Goal: Task Accomplishment & Management: Use online tool/utility

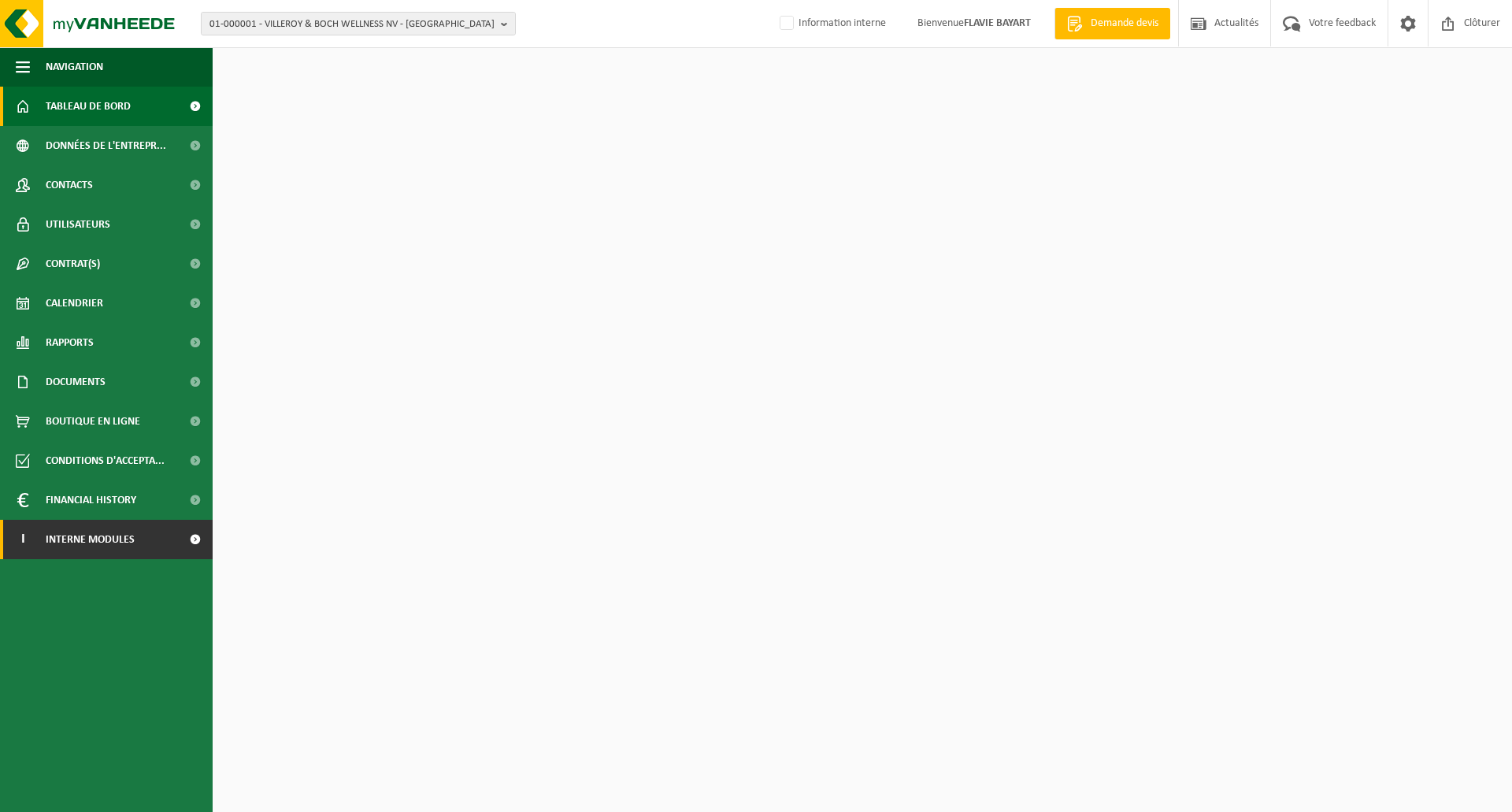
click at [121, 538] on span "Interne modules" at bounding box center [90, 539] width 89 height 39
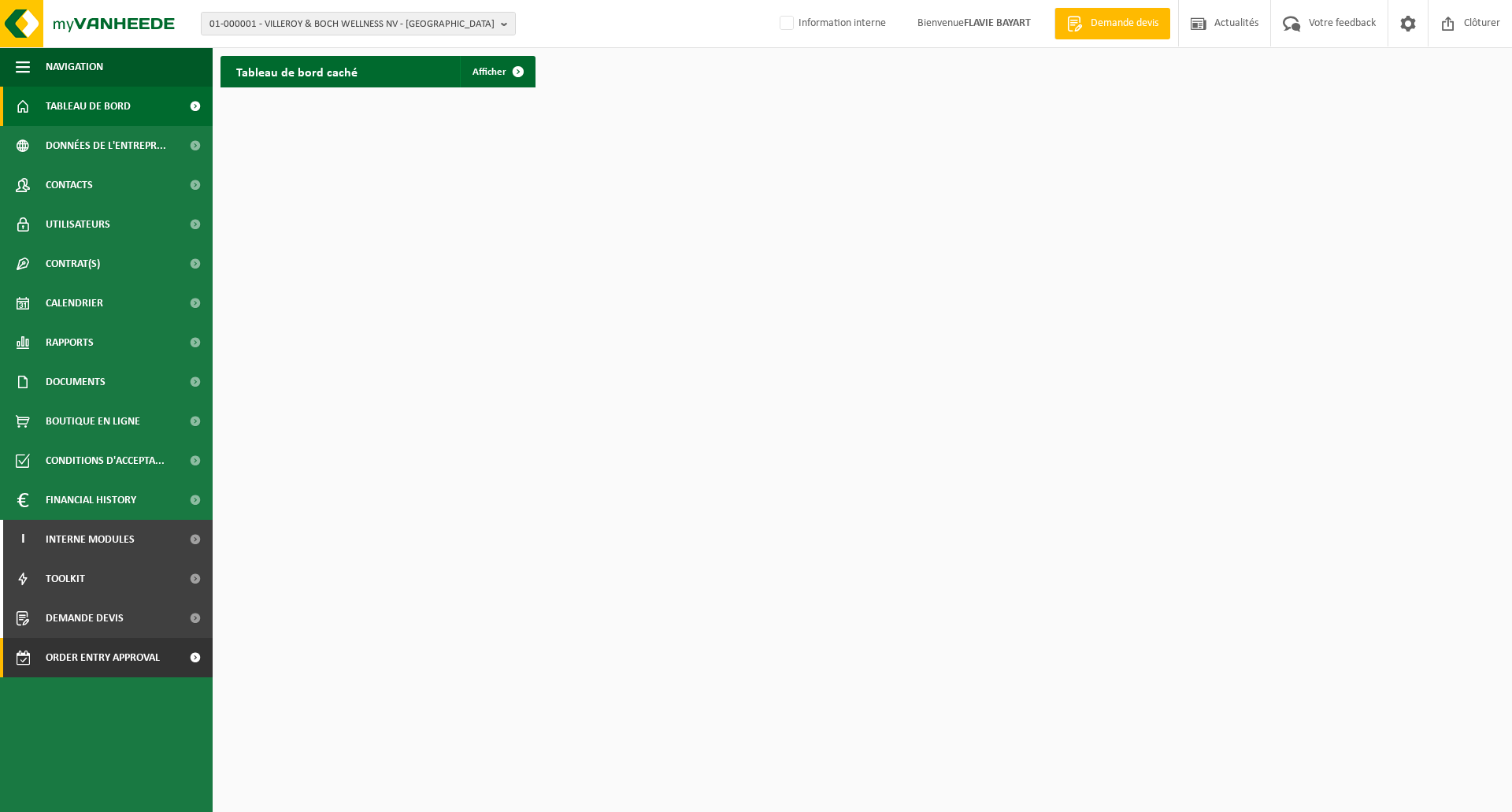
click at [158, 657] on span "Order entry approval" at bounding box center [103, 657] width 114 height 39
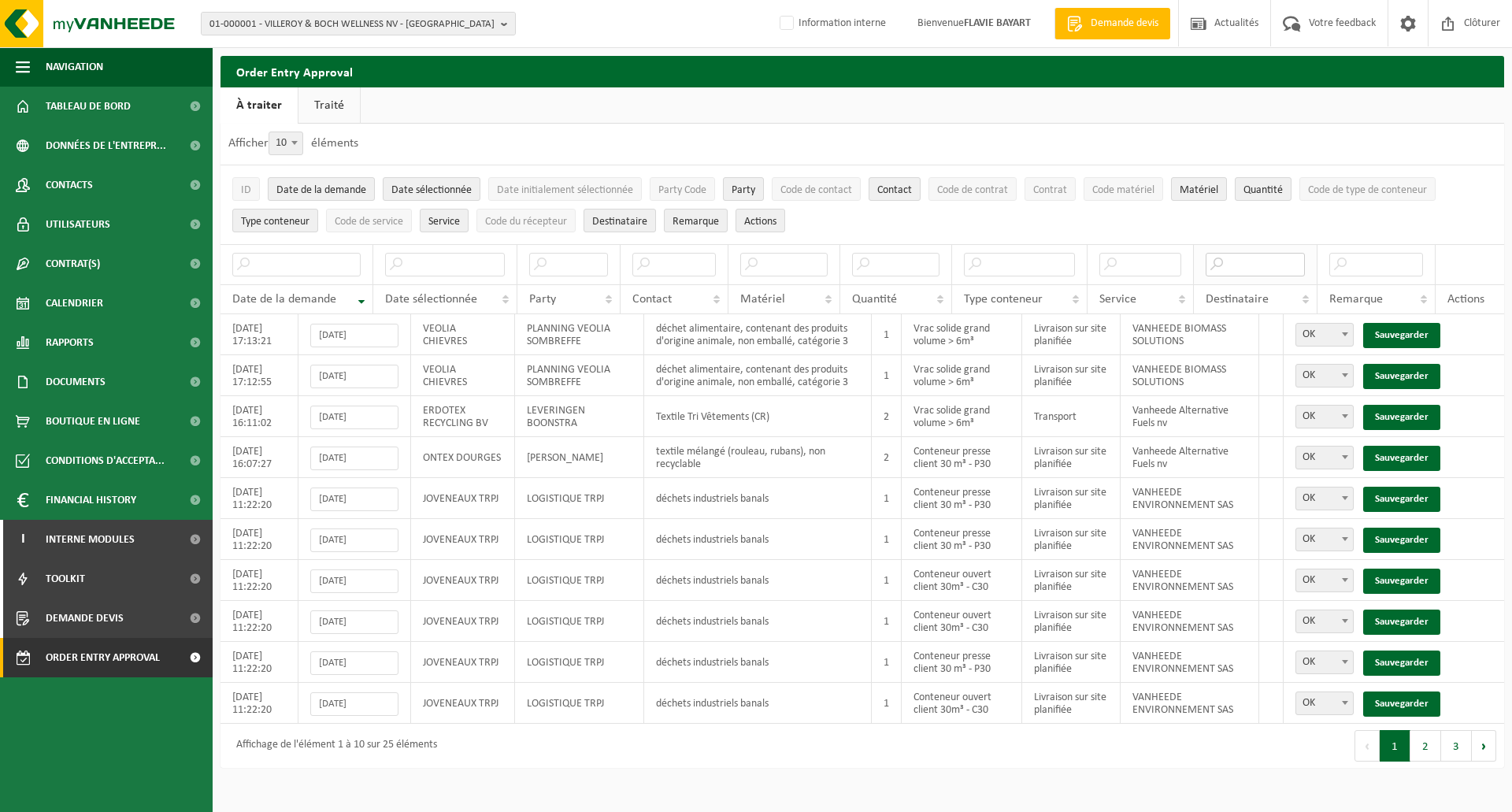
click at [1273, 264] on input "text" at bounding box center [1255, 265] width 100 height 24
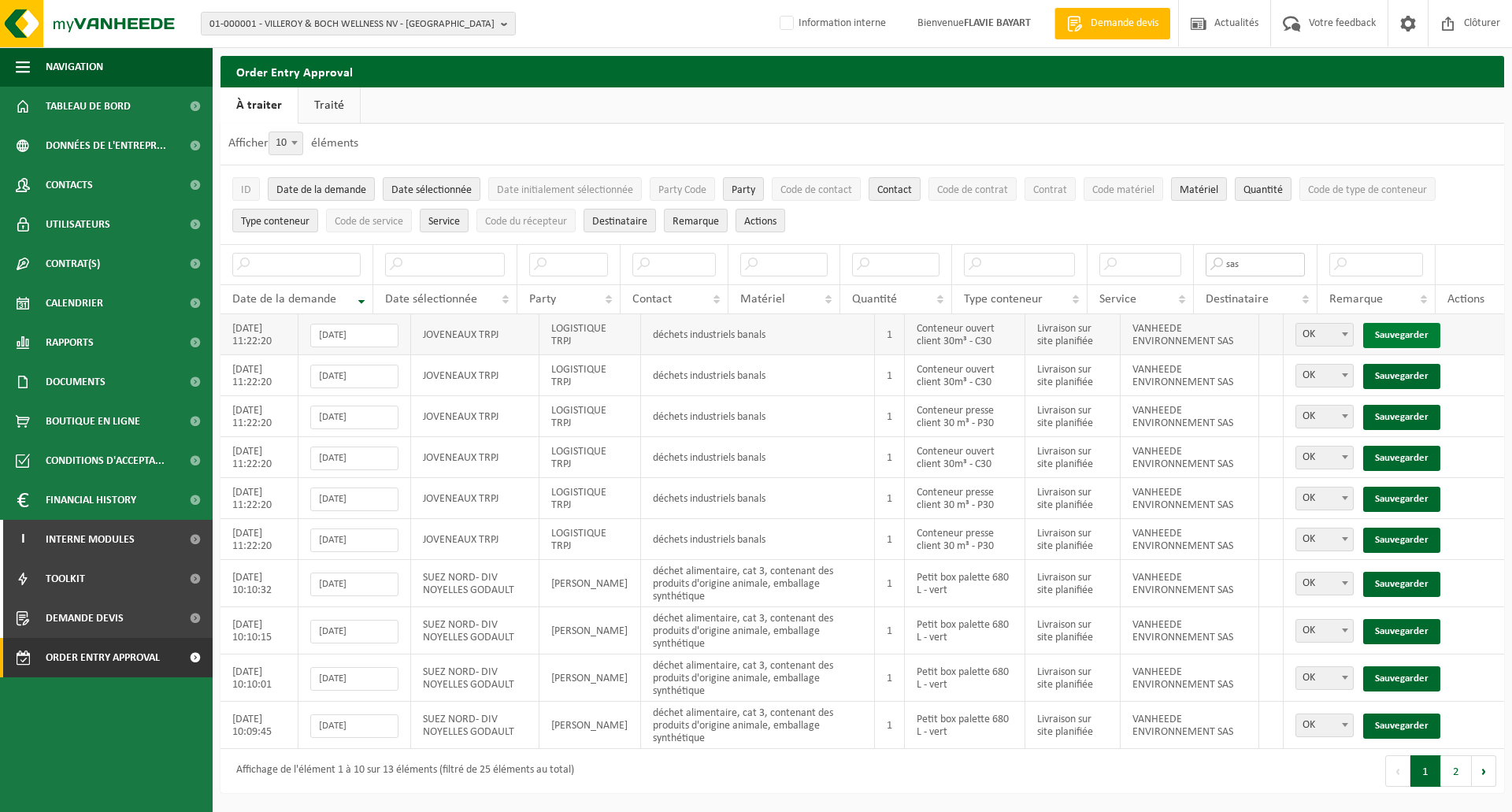
type input "sas"
click at [1411, 334] on link "Sauvegarder" at bounding box center [1402, 336] width 77 height 25
click at [1411, 364] on link "Sauvegarder" at bounding box center [1402, 376] width 77 height 25
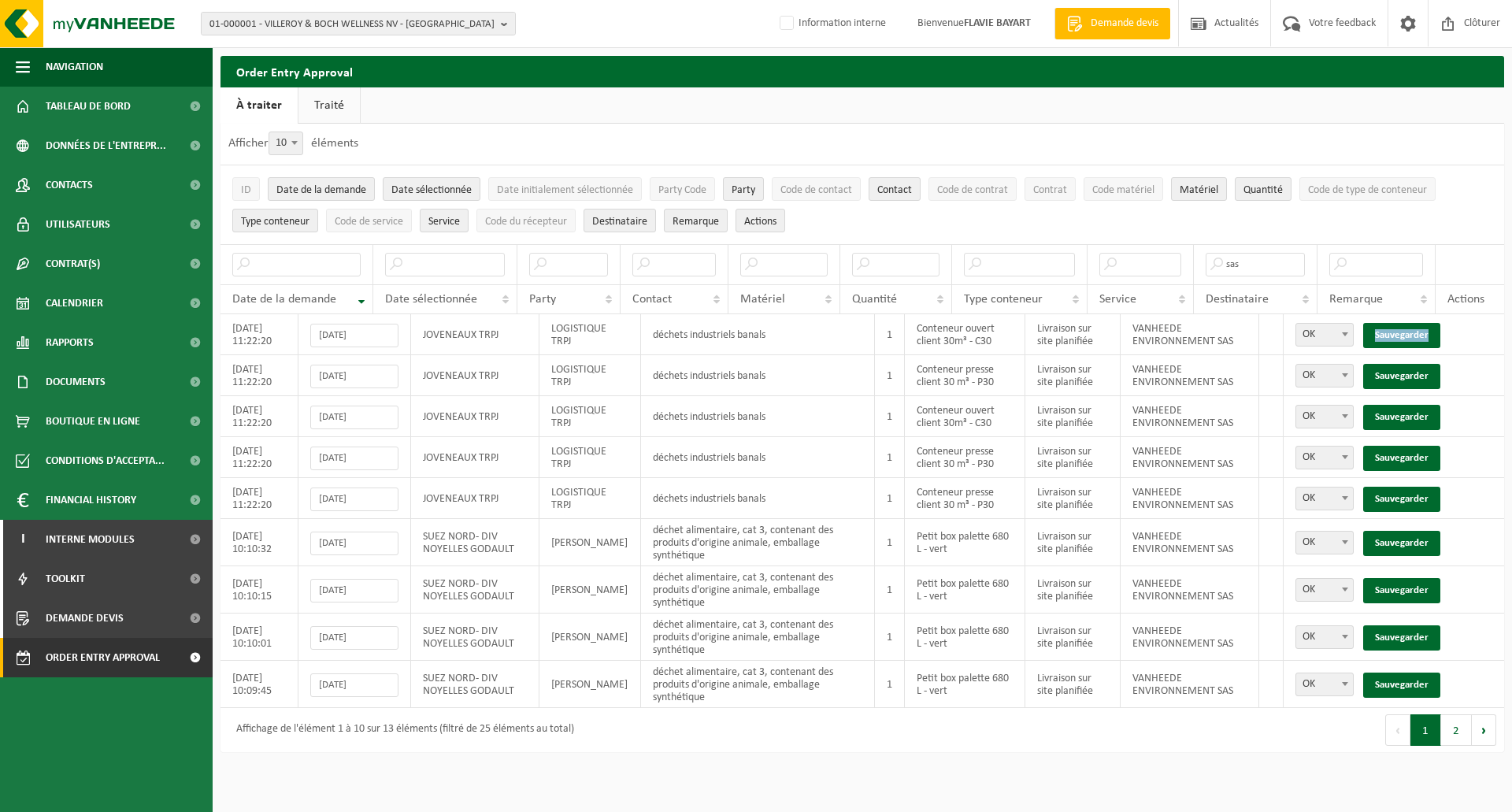
click at [1411, 334] on link "Sauvegarder" at bounding box center [1402, 336] width 77 height 25
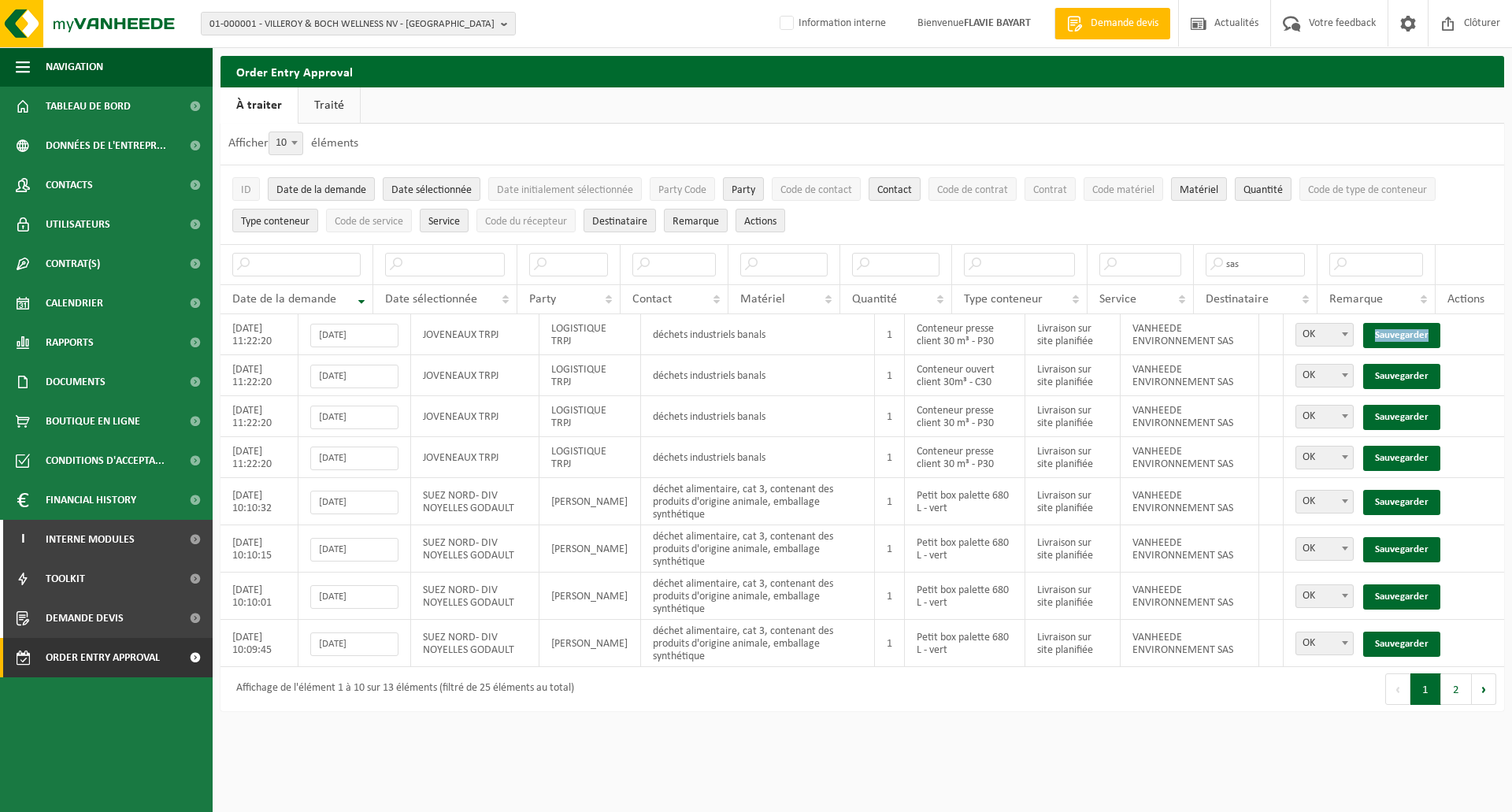
click at [1411, 334] on link "Sauvegarder" at bounding box center [1402, 336] width 77 height 25
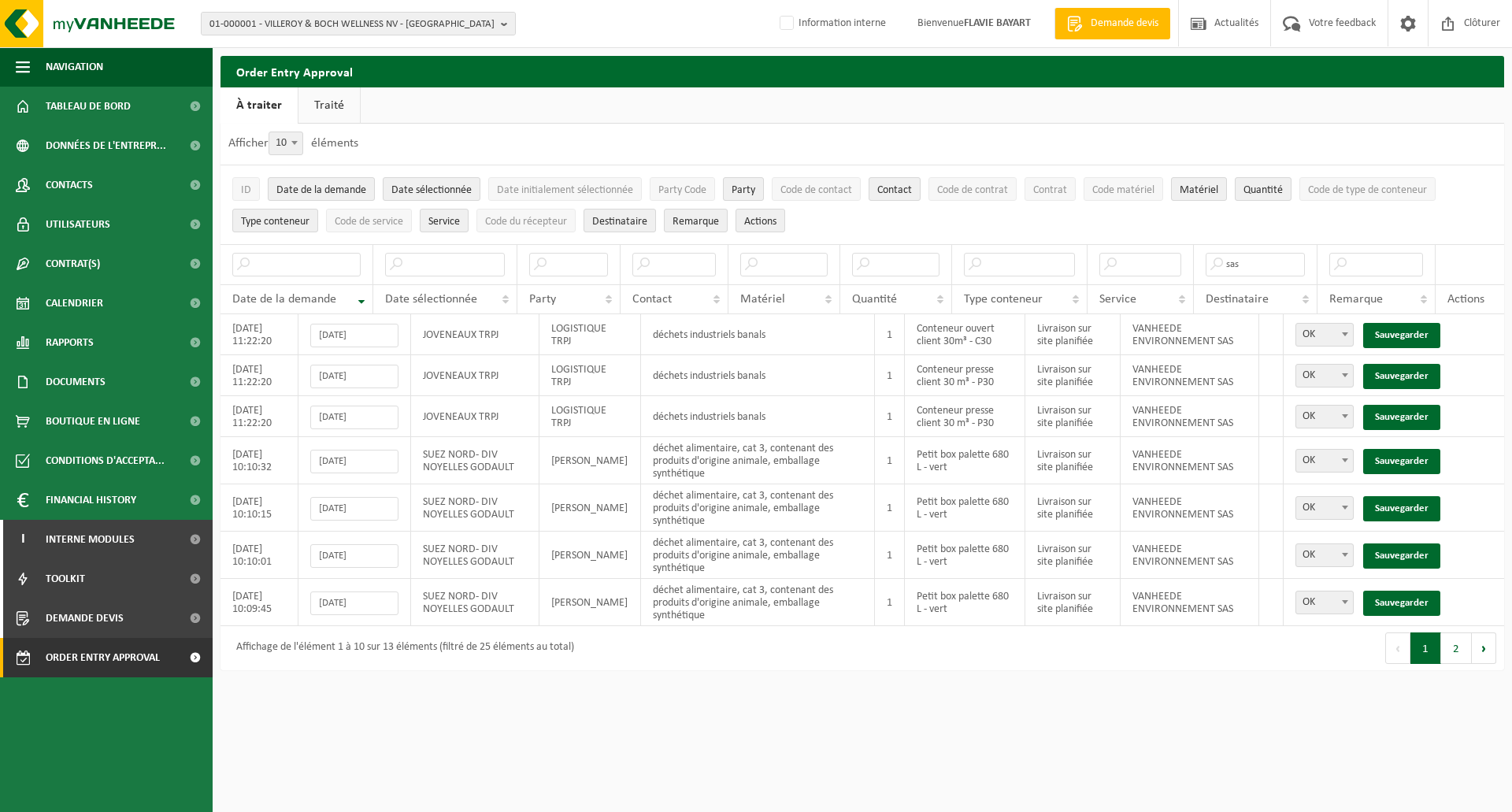
click at [1411, 334] on link "Sauvegarder" at bounding box center [1402, 336] width 77 height 25
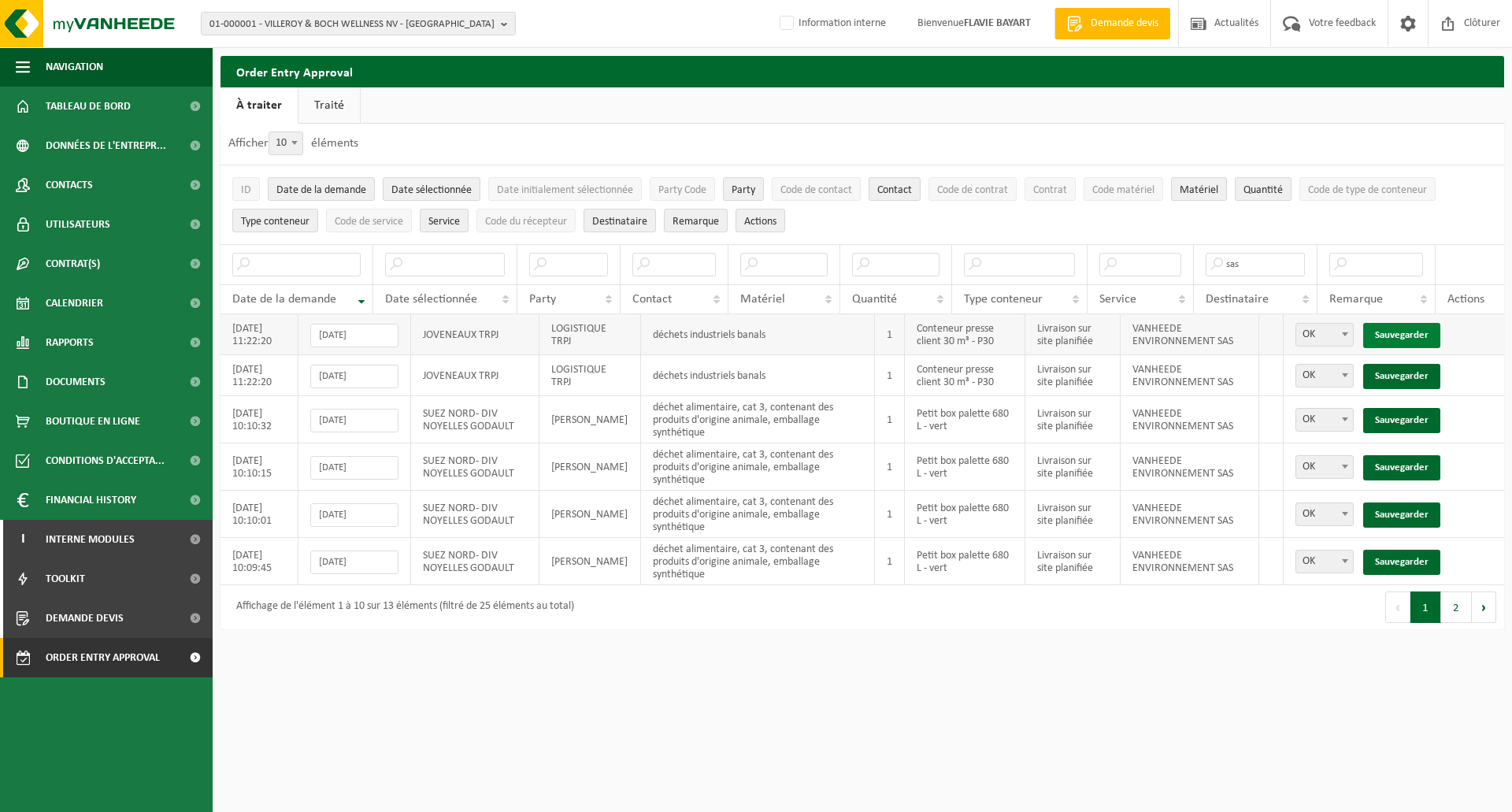
click at [1397, 330] on link "Sauvegarder" at bounding box center [1402, 336] width 77 height 25
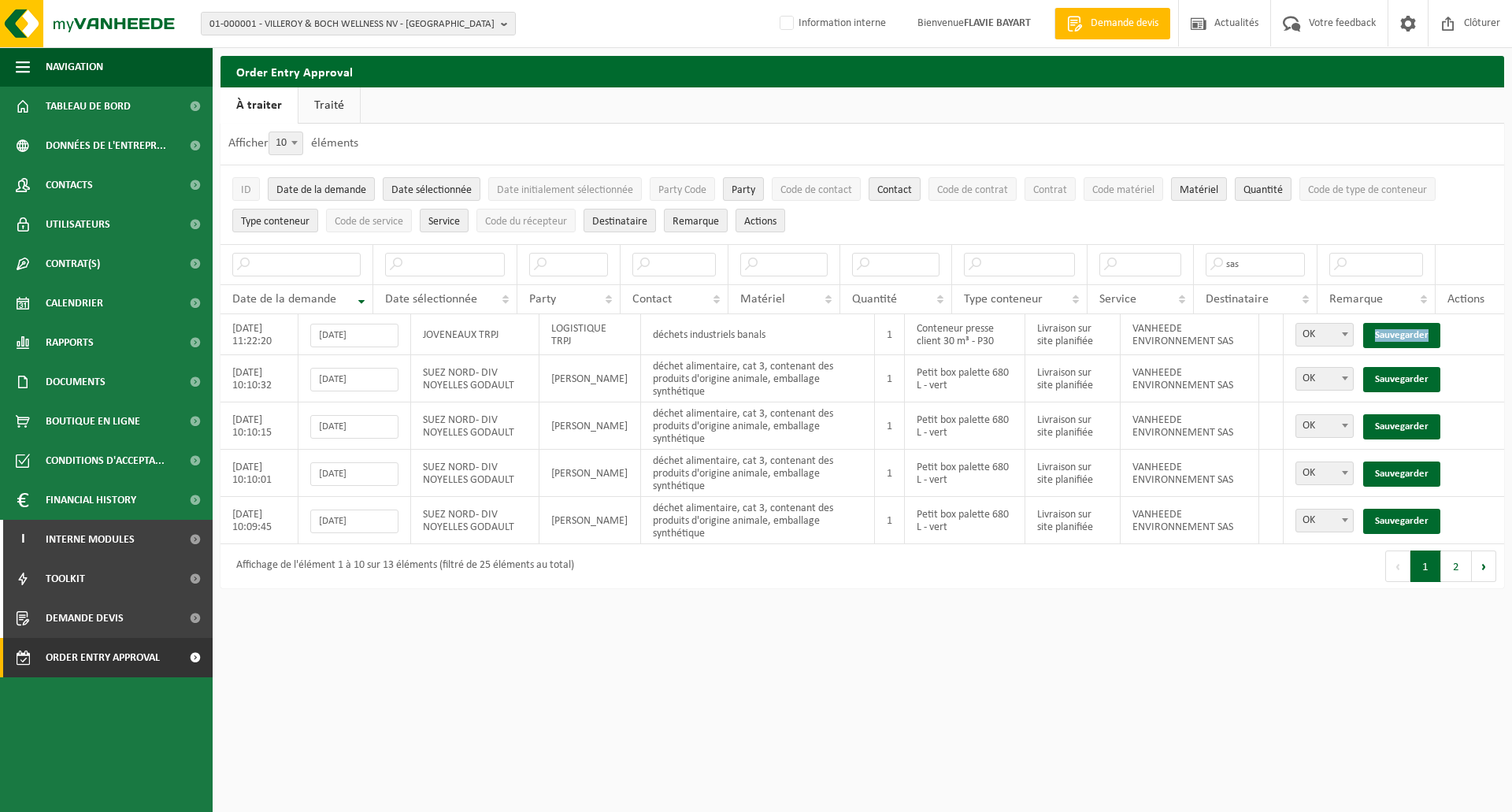
click at [1397, 330] on link "Sauvegarder" at bounding box center [1402, 336] width 77 height 25
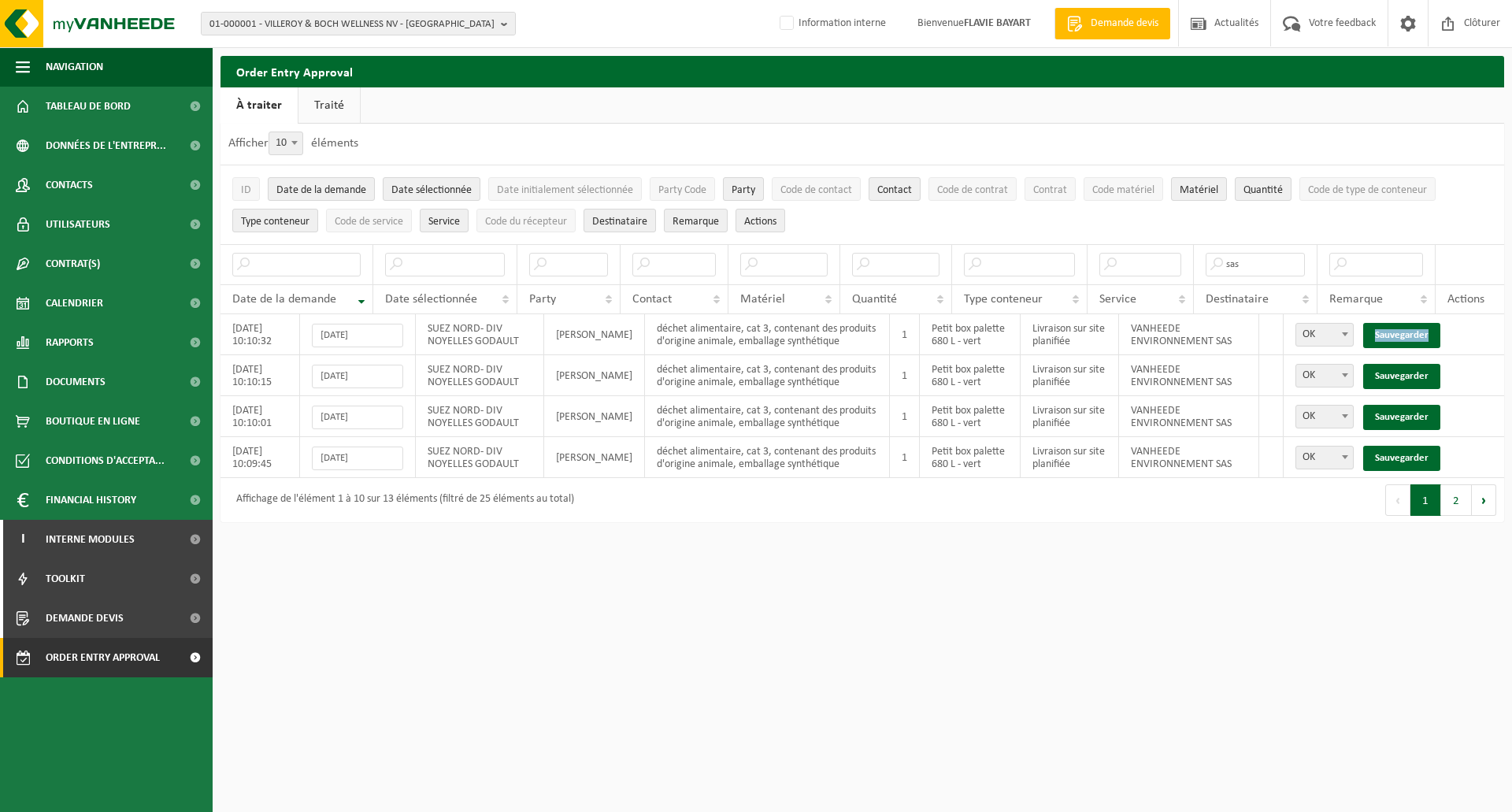
click at [1397, 330] on link "Sauvegarder" at bounding box center [1402, 336] width 77 height 25
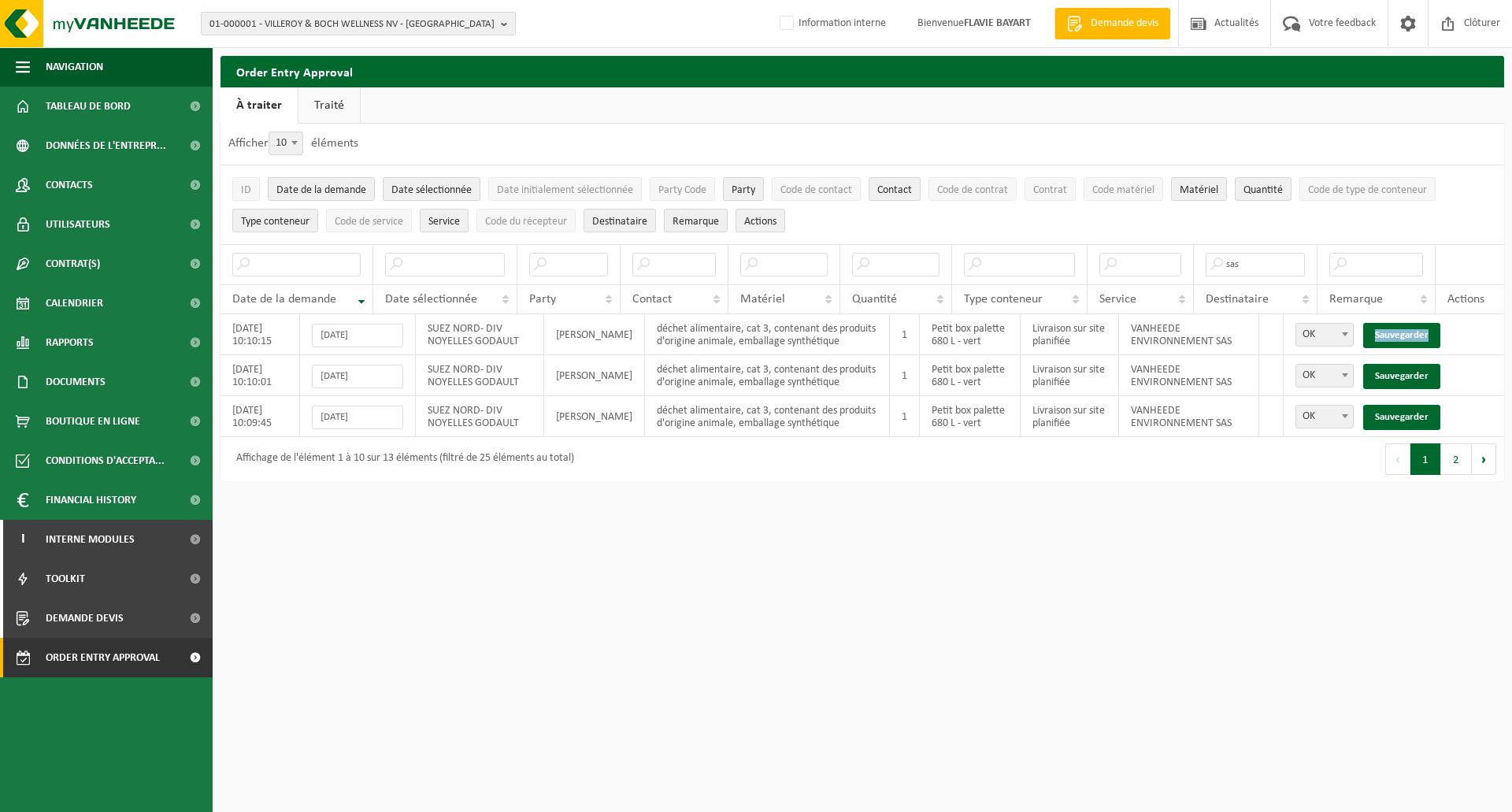
click at [1397, 330] on link "Sauvegarder" at bounding box center [1402, 336] width 77 height 25
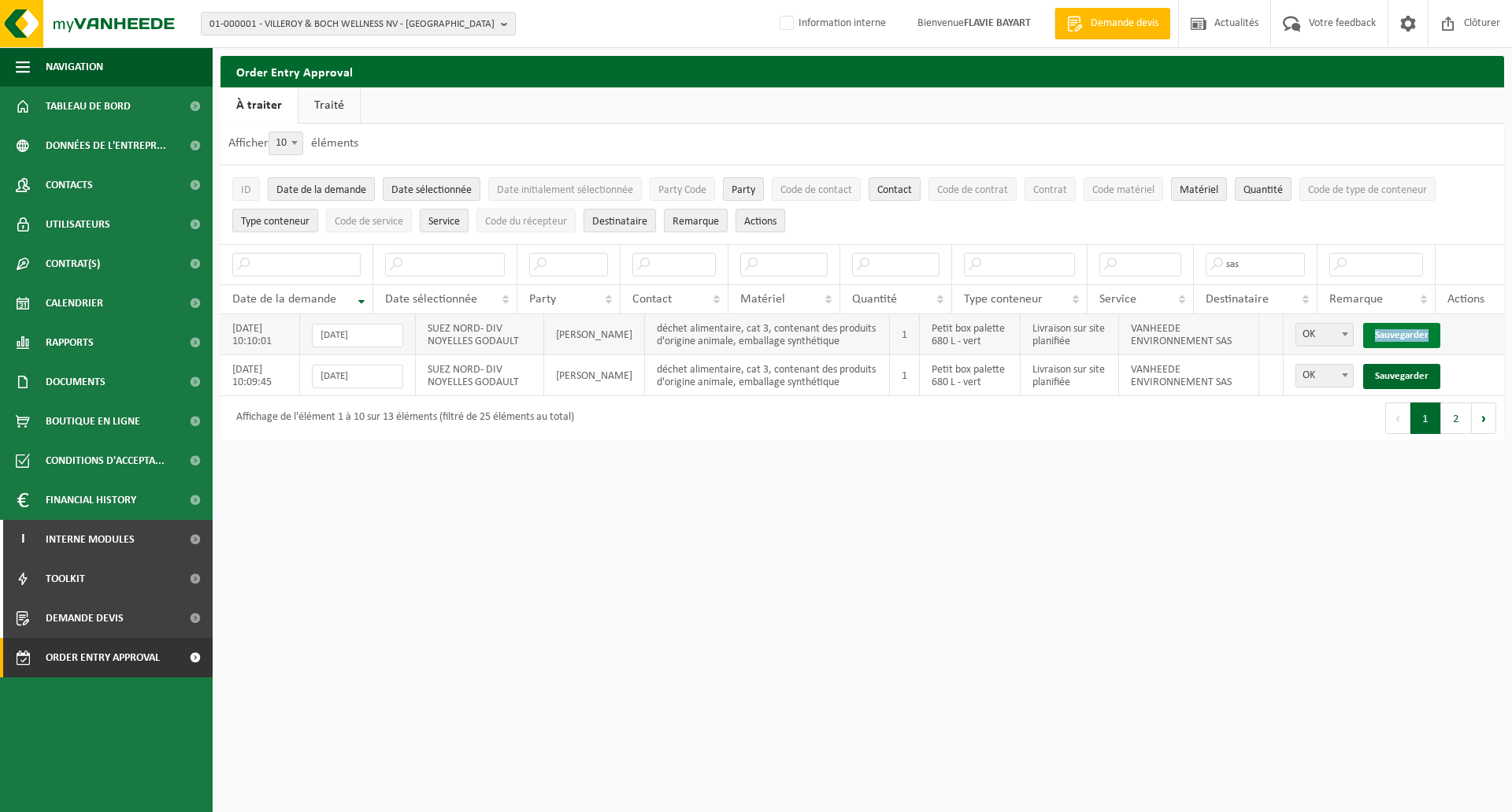
click at [1397, 330] on link "Sauvegarder" at bounding box center [1402, 336] width 77 height 25
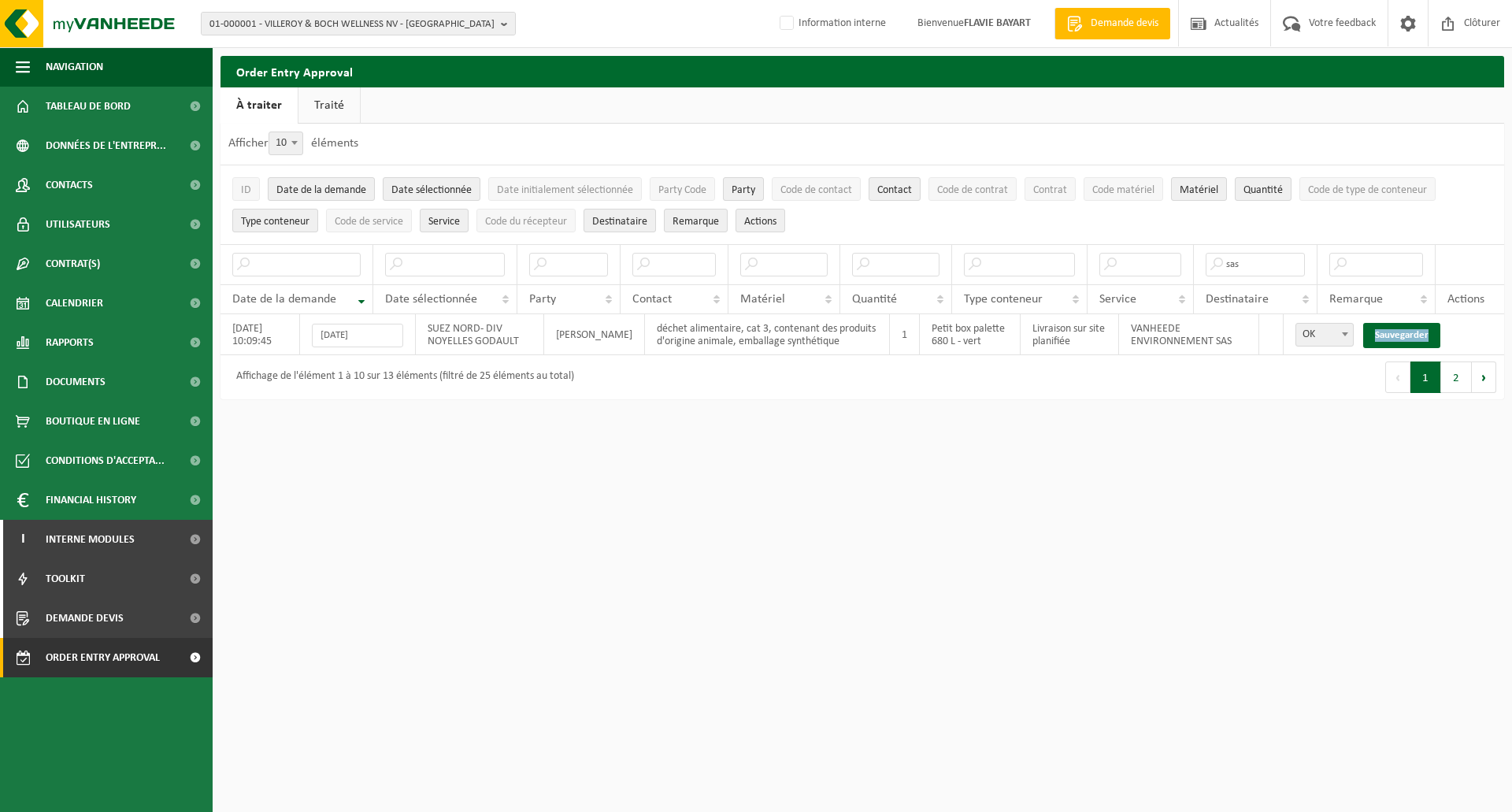
click at [1397, 330] on link "Sauvegarder" at bounding box center [1402, 336] width 77 height 25
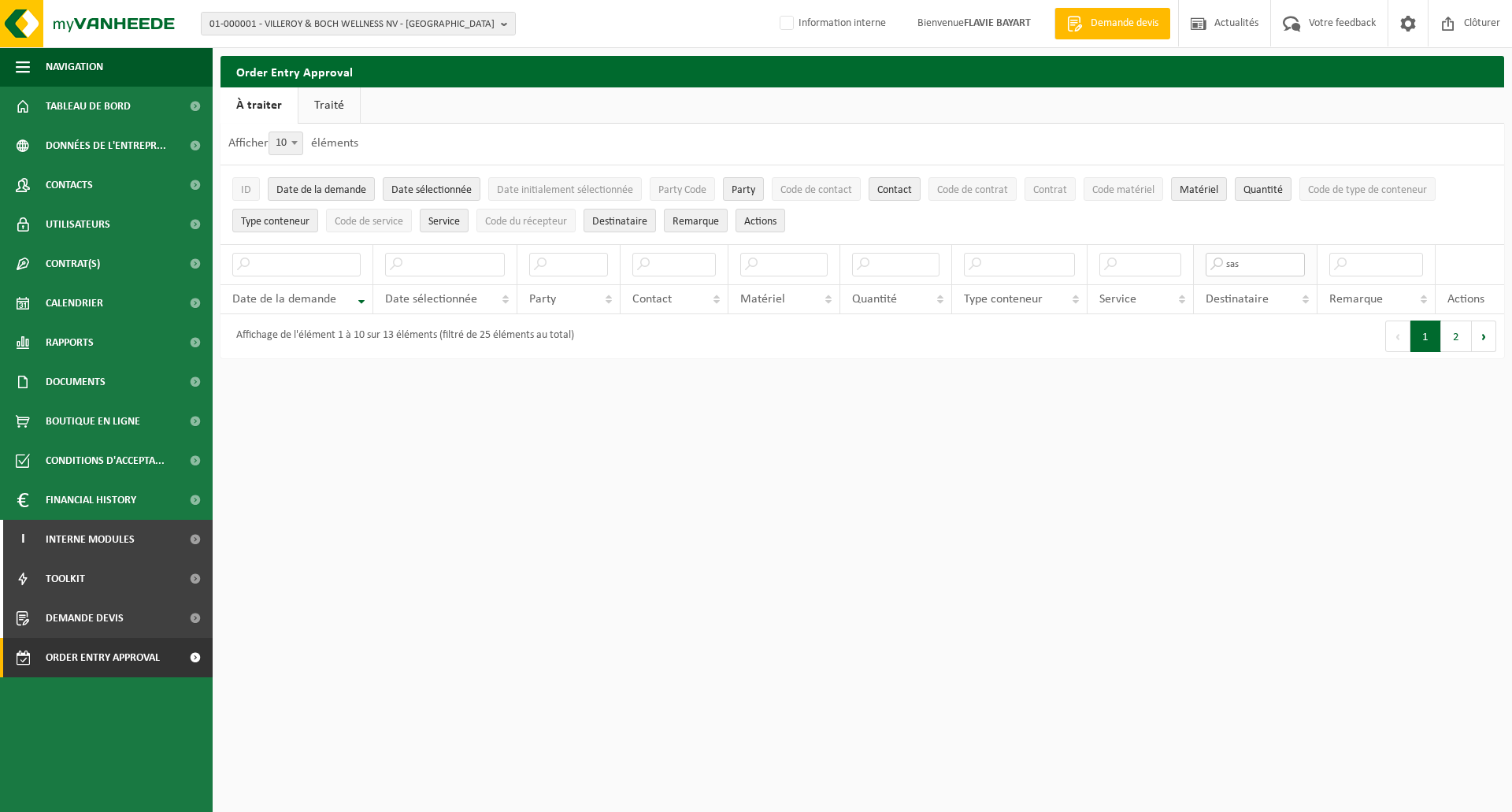
click at [1289, 265] on input "sas" at bounding box center [1255, 265] width 100 height 24
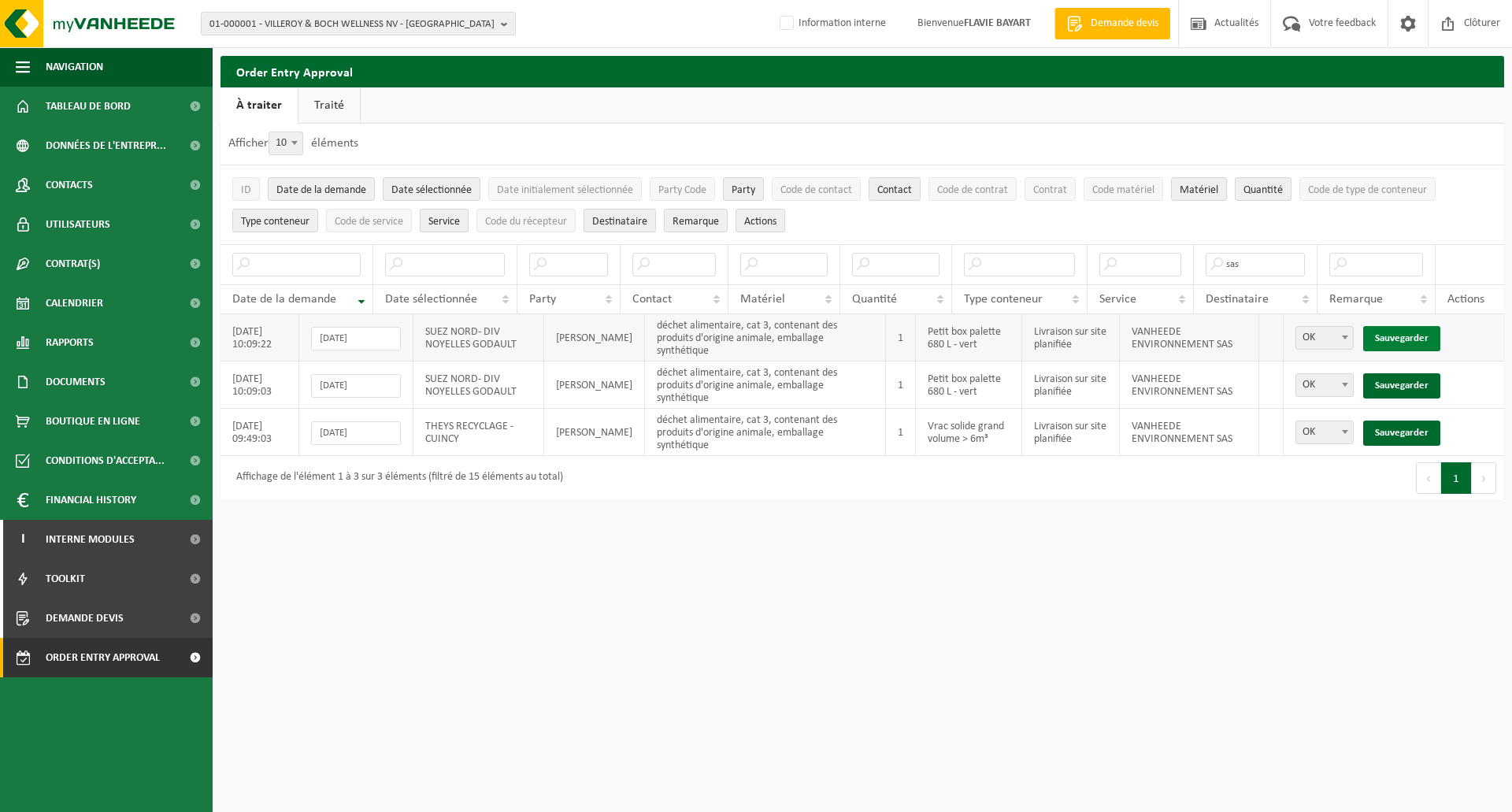
click at [1407, 340] on link "Sauvegarder" at bounding box center [1402, 339] width 77 height 25
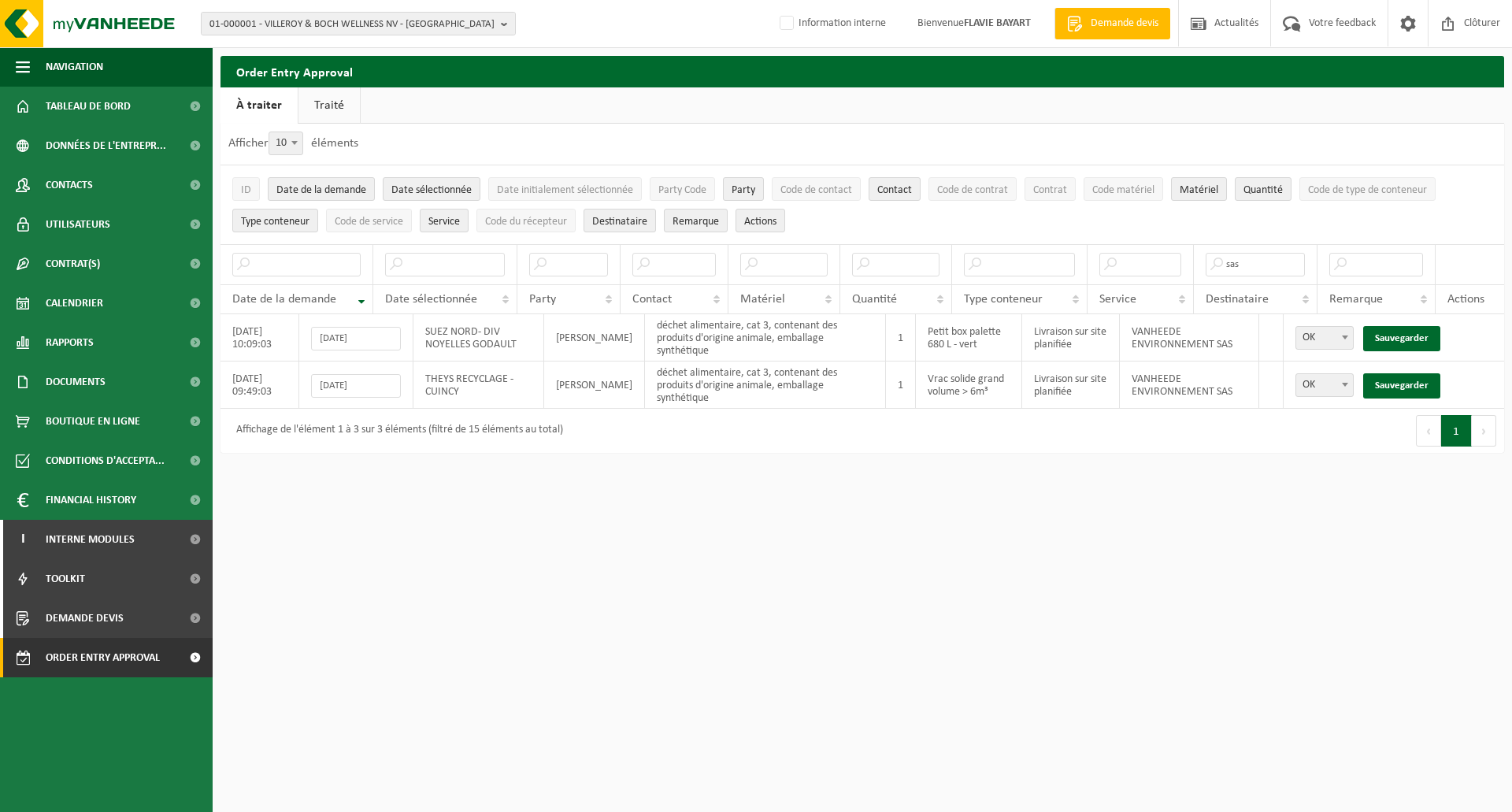
click at [1407, 340] on link "Sauvegarder" at bounding box center [1402, 339] width 77 height 25
click at [1391, 340] on link "Sauvegarder" at bounding box center [1402, 339] width 77 height 25
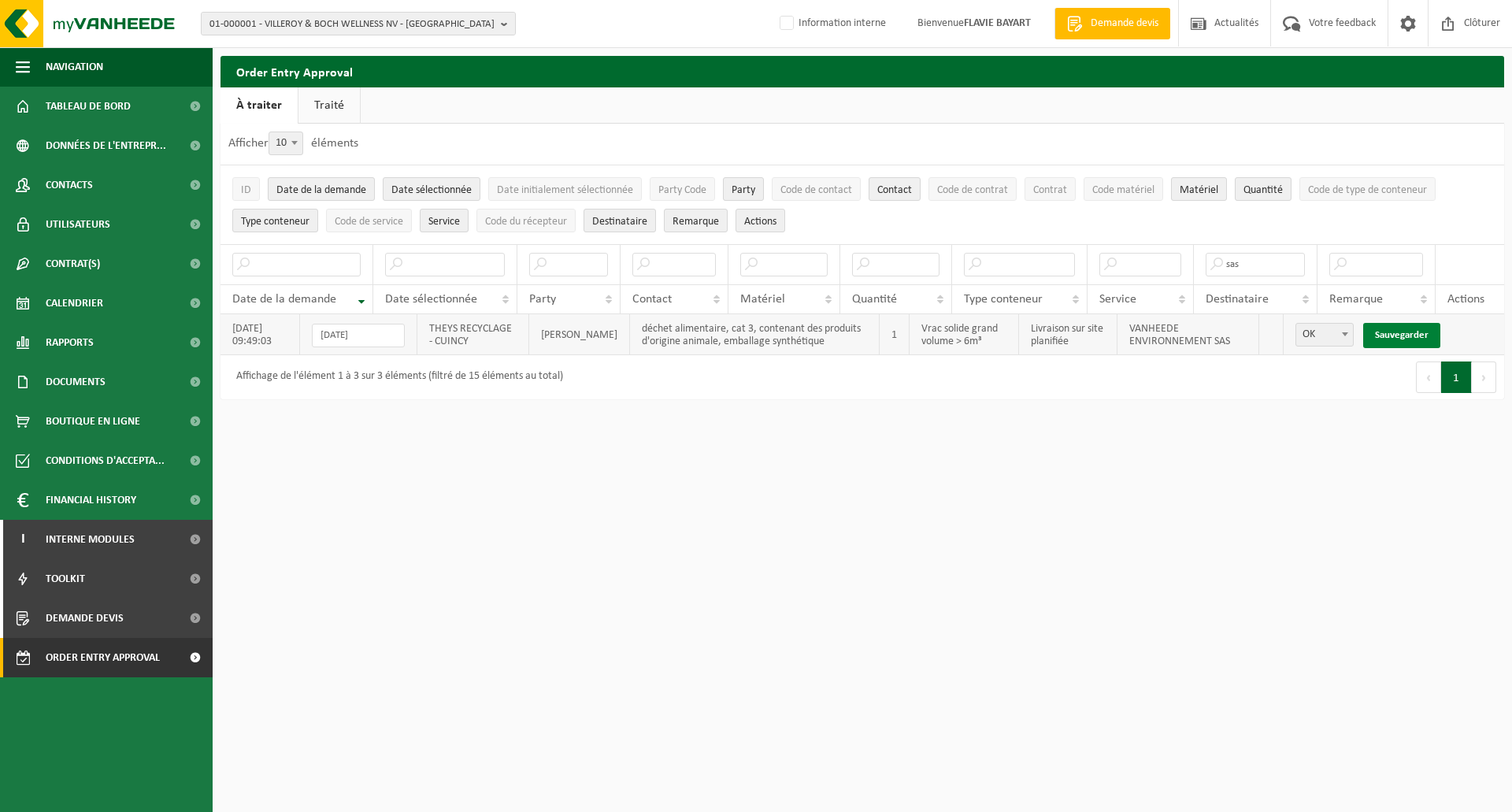
click at [1397, 331] on link "Sauvegarder" at bounding box center [1402, 336] width 77 height 25
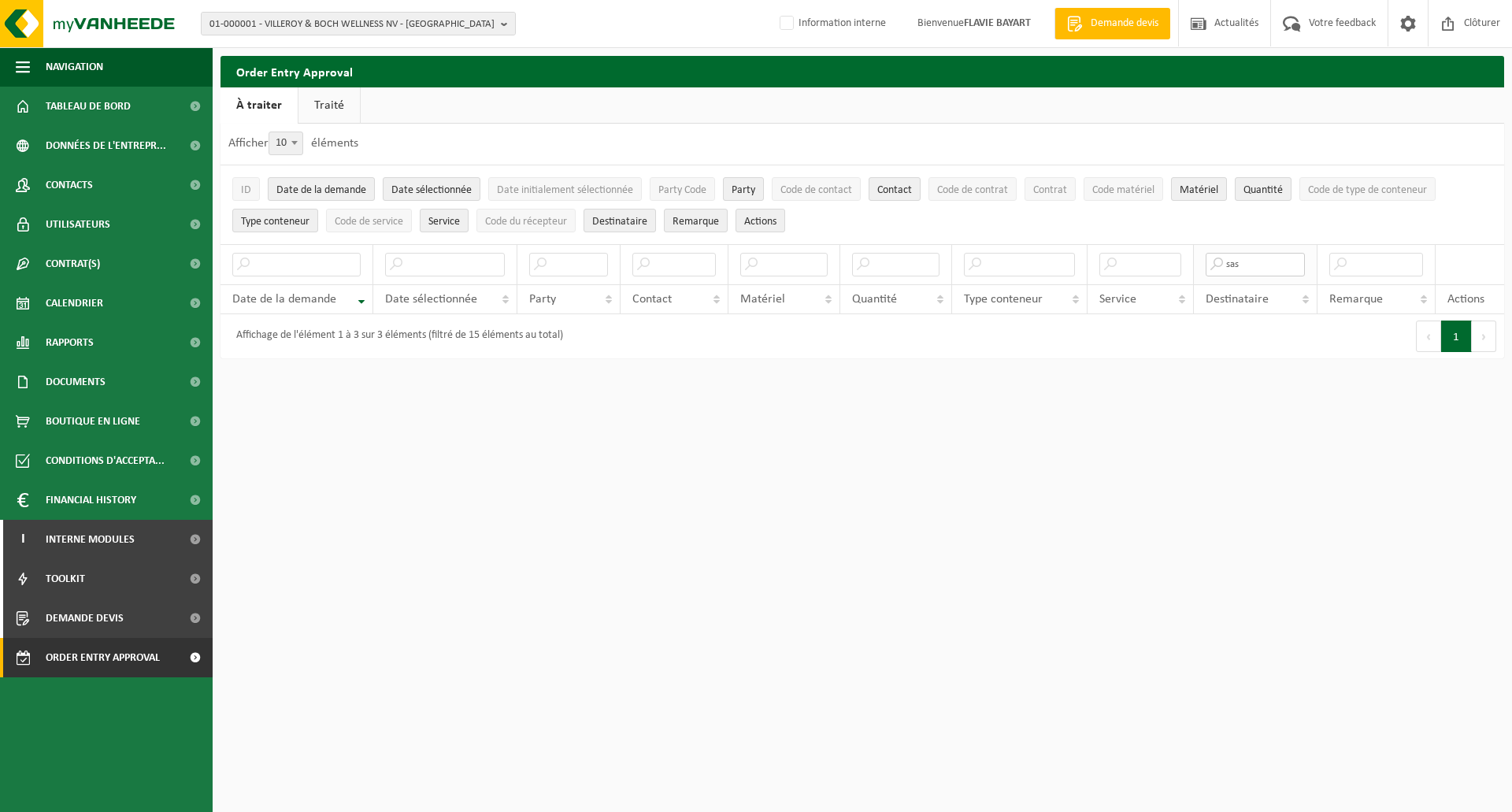
click at [1268, 259] on input "sas" at bounding box center [1255, 265] width 100 height 24
click at [801, 269] on input "text" at bounding box center [783, 265] width 87 height 24
click at [453, 271] on input "text" at bounding box center [444, 265] width 120 height 24
